Goal: Information Seeking & Learning: Learn about a topic

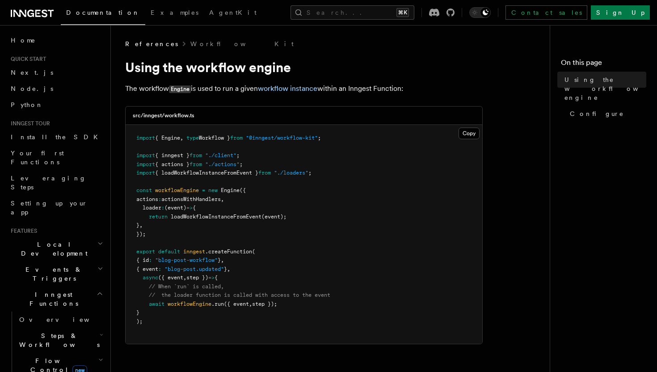
click at [39, 11] on icon at bounding box center [37, 13] width 5 height 7
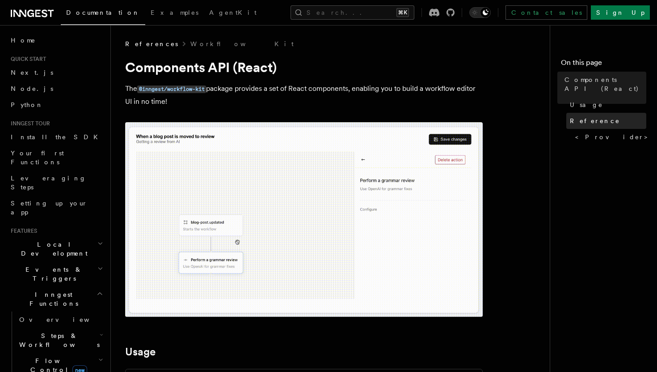
click at [604, 113] on link "Reference" at bounding box center [607, 121] width 80 height 16
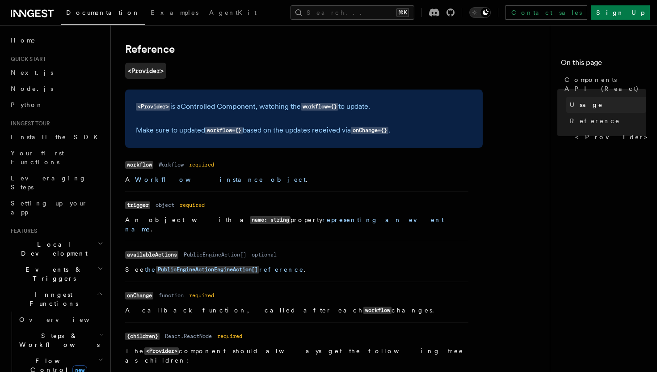
click at [580, 100] on span "Usage" at bounding box center [586, 104] width 33 height 9
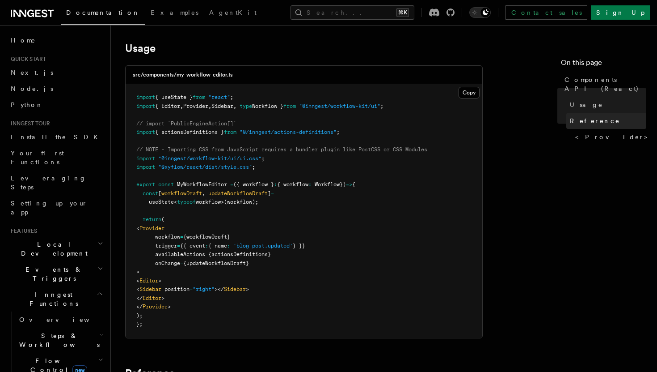
scroll to position [302, 0]
click at [584, 116] on span "Reference" at bounding box center [595, 120] width 50 height 9
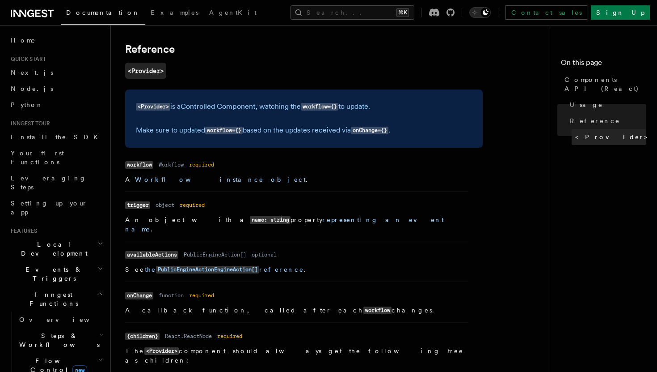
click at [588, 132] on span "<Provider>" at bounding box center [615, 136] width 79 height 9
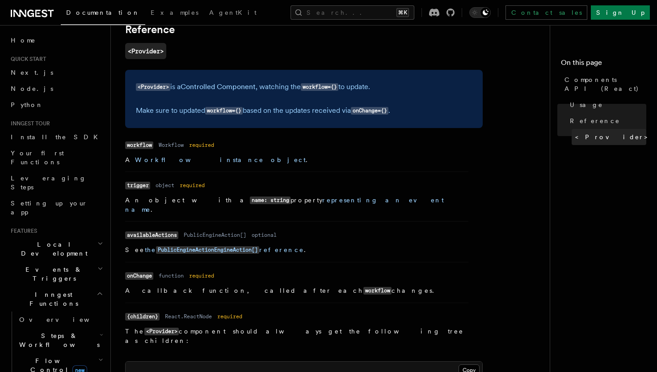
click at [588, 132] on span "<Provider>" at bounding box center [615, 136] width 79 height 9
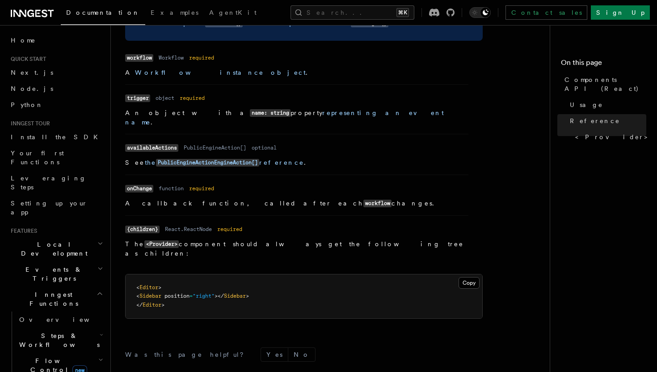
scroll to position [842, 0]
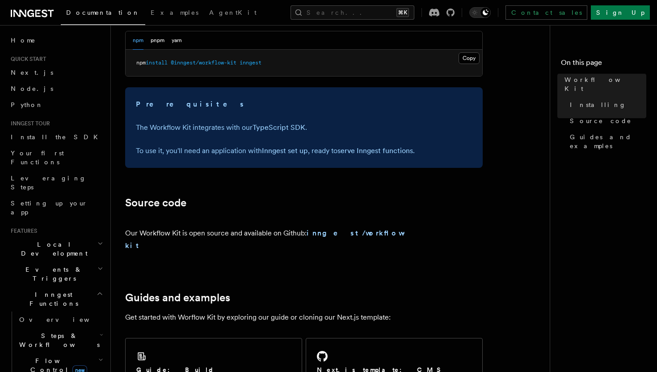
scroll to position [378, 0]
